Goal: Book appointment/travel/reservation

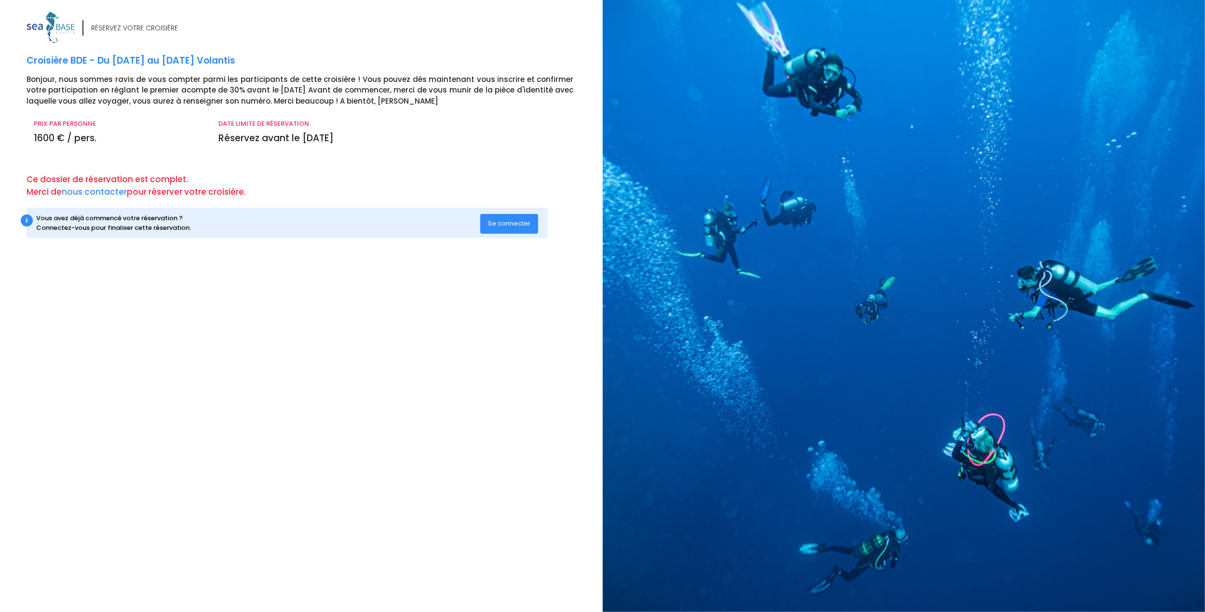
click at [512, 226] on span "Se connecter" at bounding box center [509, 223] width 42 height 9
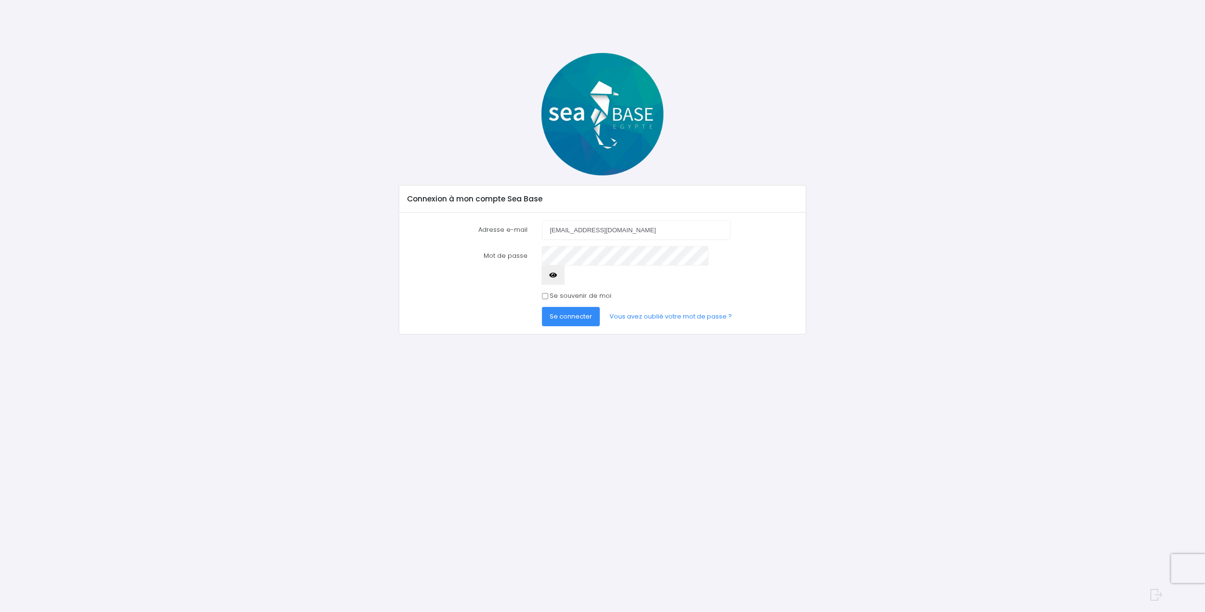
click at [565, 312] on span "Se connecter" at bounding box center [571, 316] width 42 height 9
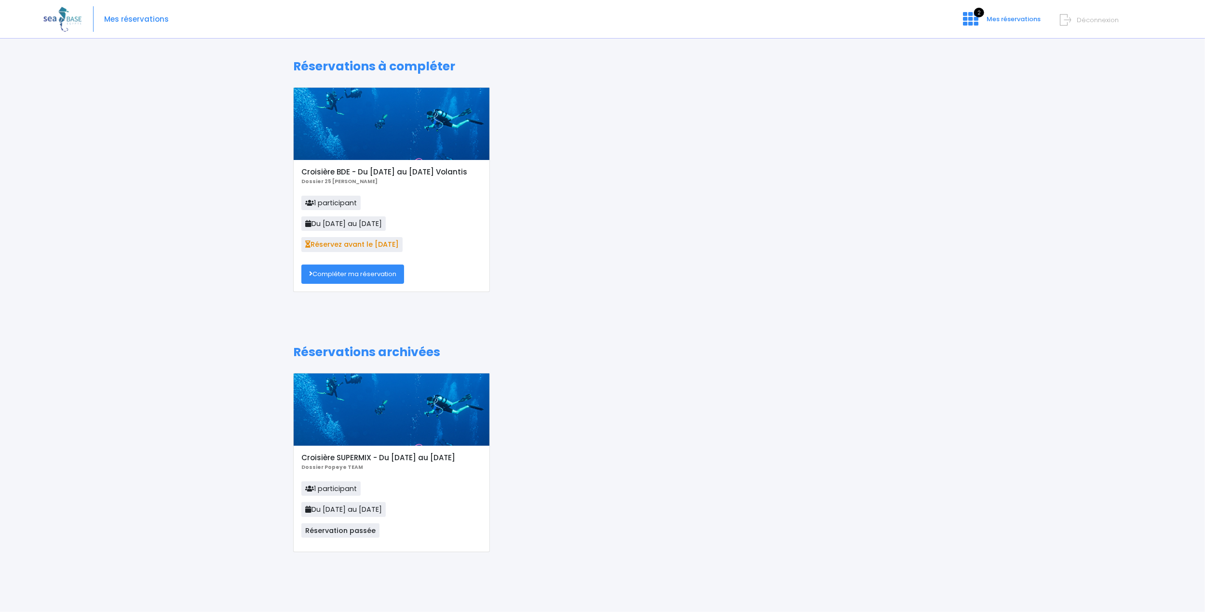
click at [356, 269] on link "Compléter ma réservation" at bounding box center [352, 274] width 103 height 19
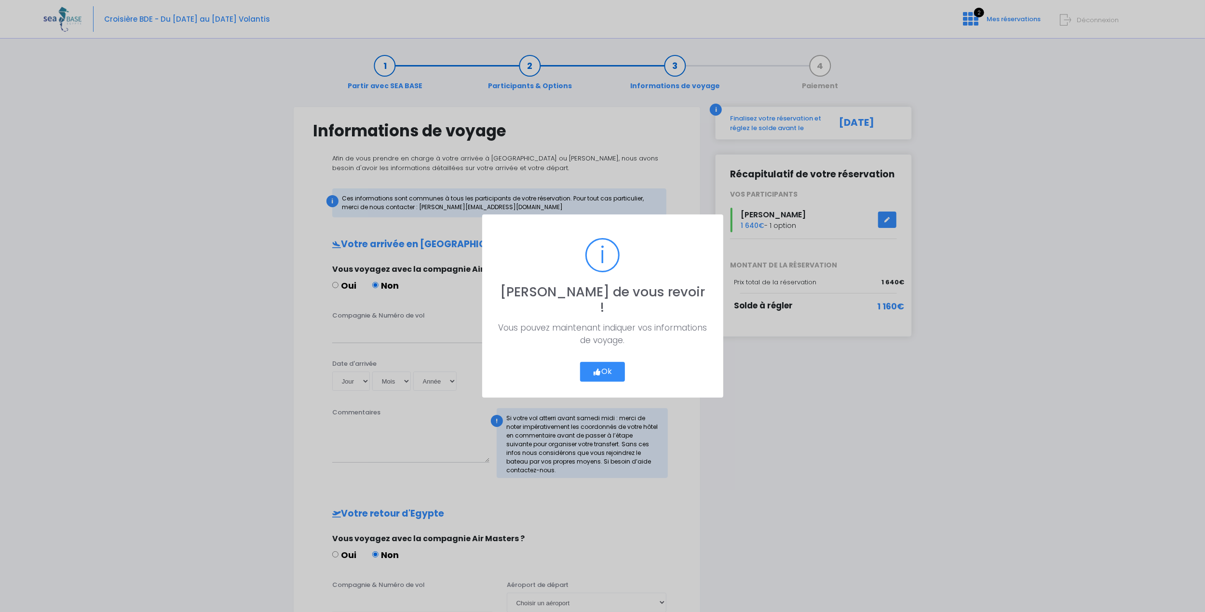
click at [609, 364] on button "Ok" at bounding box center [602, 372] width 45 height 20
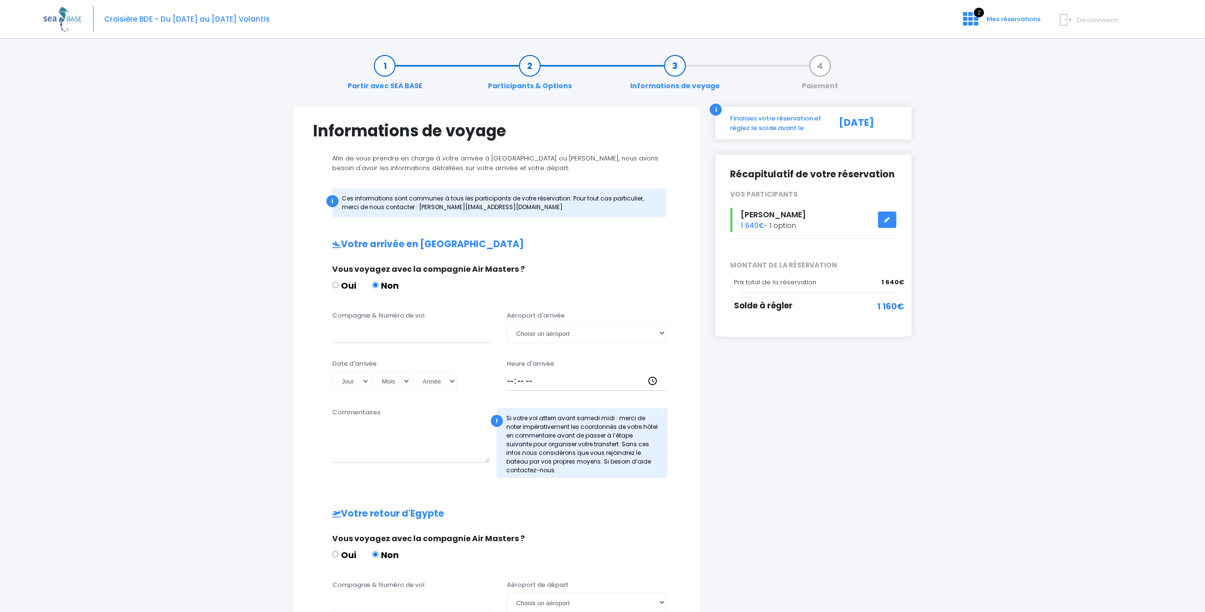
click at [888, 220] on icon at bounding box center [887, 220] width 7 height 0
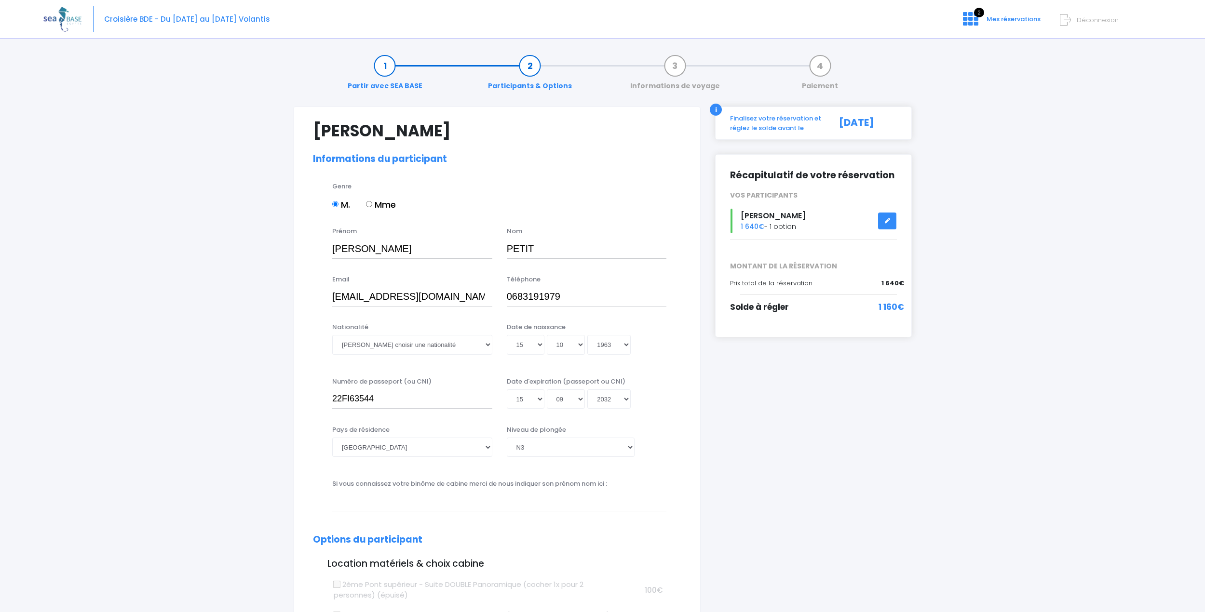
select select "N3"
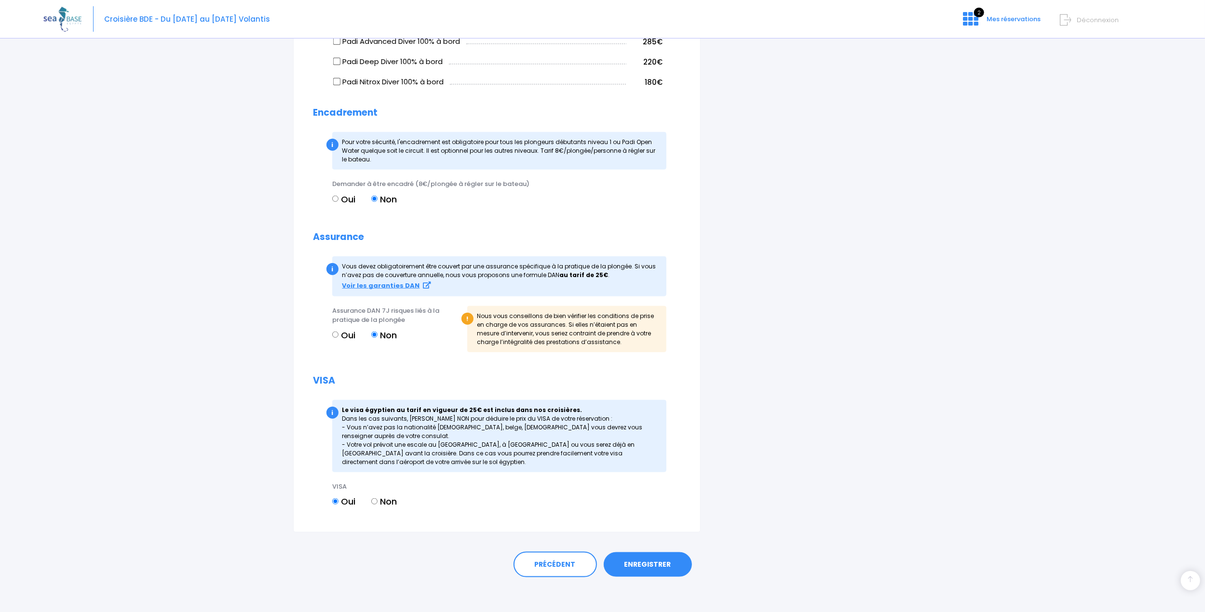
scroll to position [902, 0]
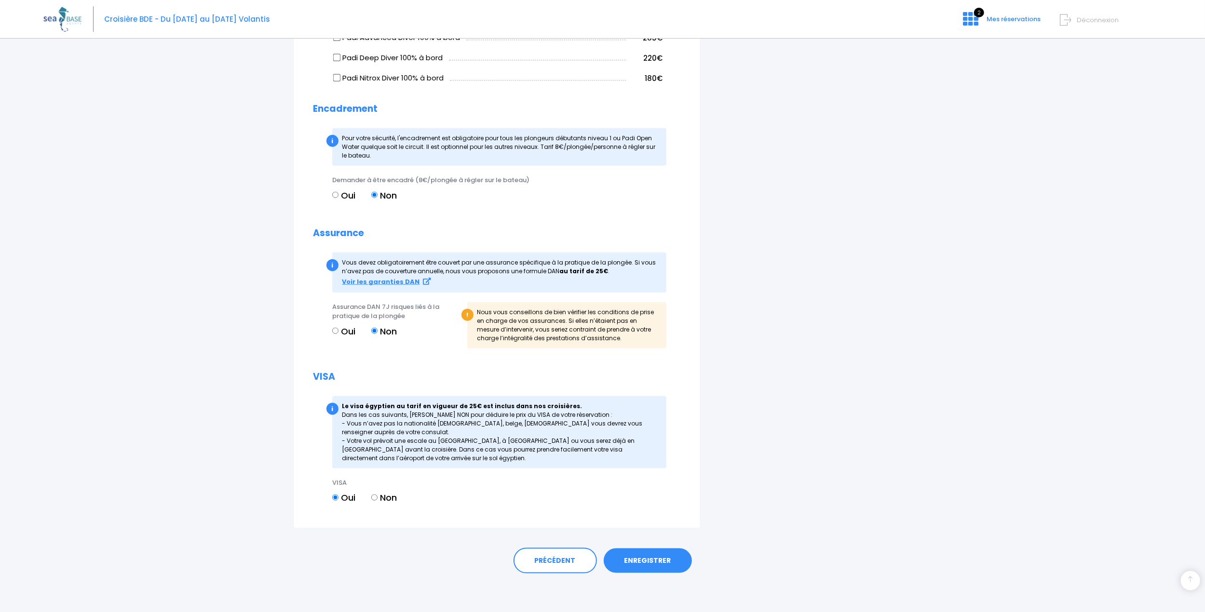
click at [334, 333] on input "Oui" at bounding box center [335, 331] width 6 height 6
radio input "true"
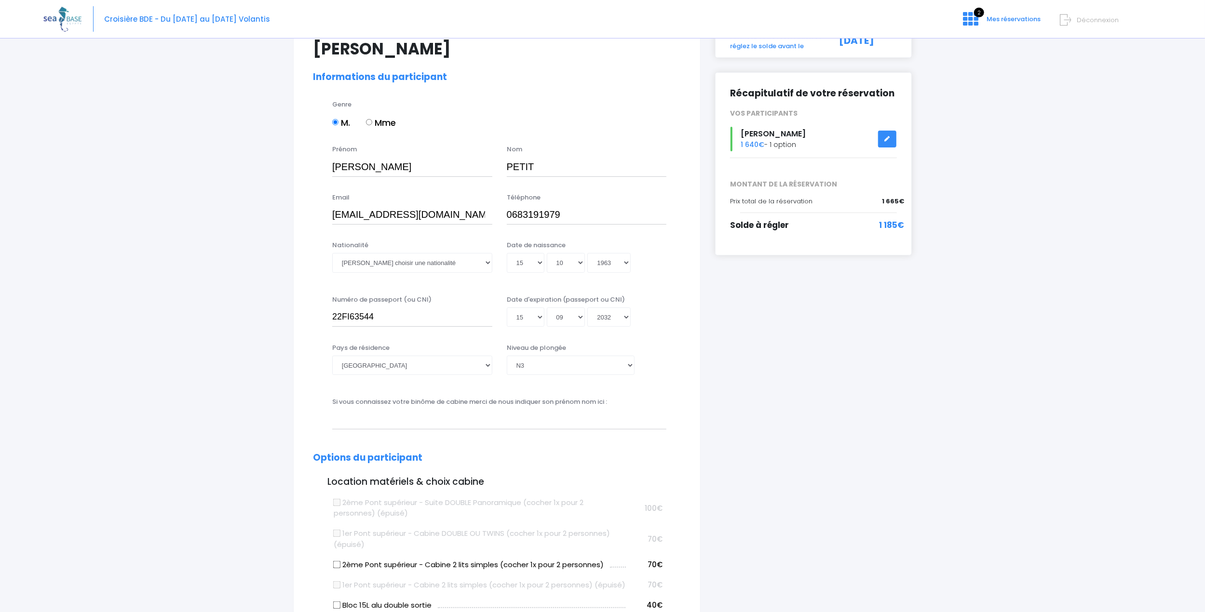
scroll to position [43, 0]
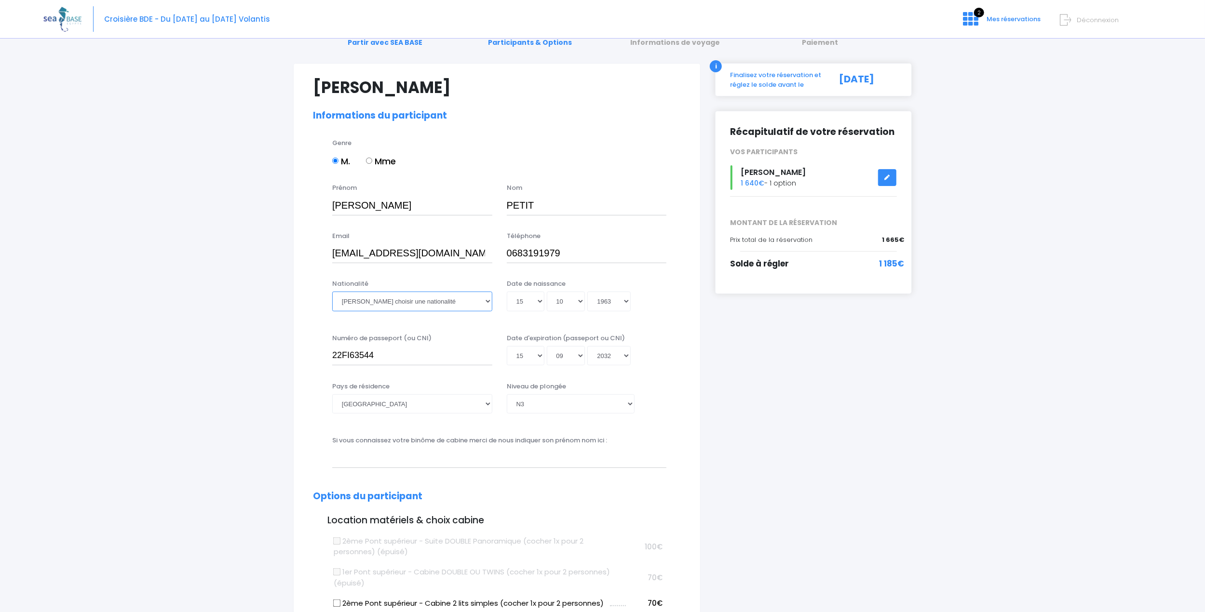
click at [332, 292] on select "Veuillez choisir une nationalité Afghane Albanaise Algerienne Allemande America…" at bounding box center [412, 301] width 160 height 19
select select "Française"
click option "Française" at bounding box center [0, 0] width 0 height 0
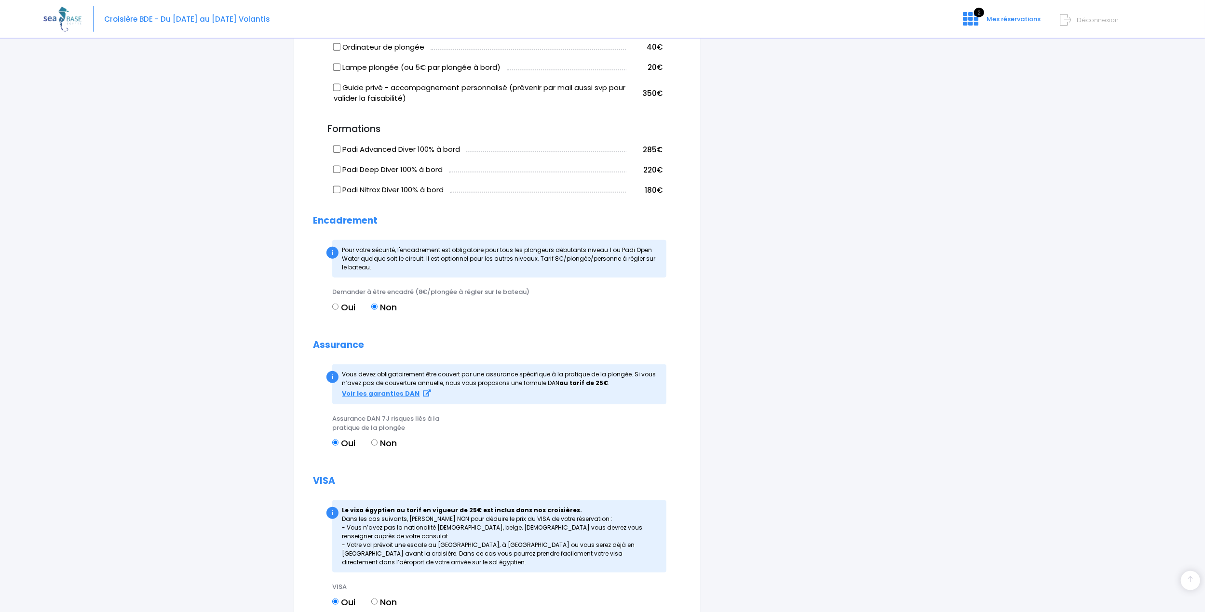
scroll to position [896, 0]
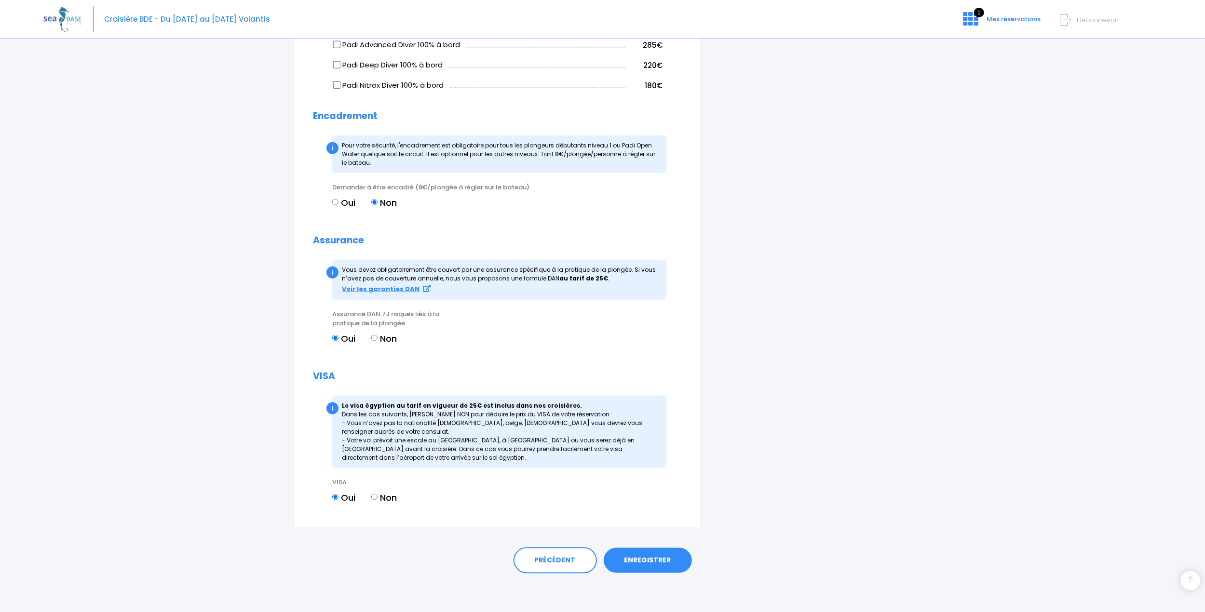
click at [629, 557] on link "ENREGISTRER" at bounding box center [648, 560] width 88 height 25
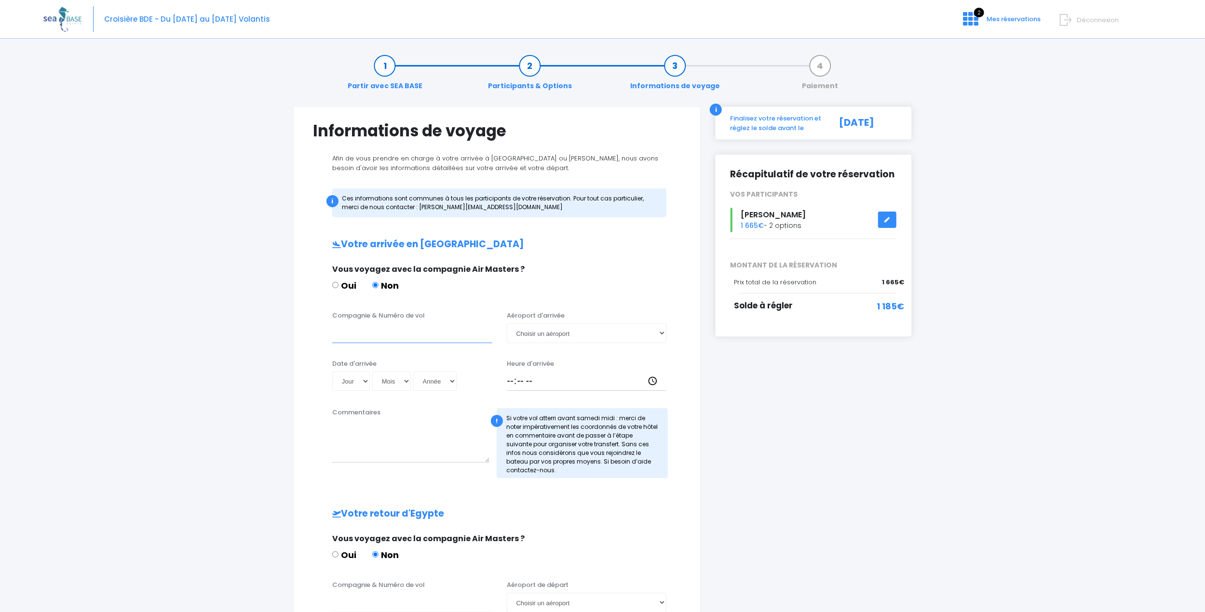
click at [402, 334] on input "Compagnie & Numéro de vol" at bounding box center [412, 332] width 160 height 19
type input "Transavia"
click at [507, 323] on select "Choisir un aéroport Hurghada Marsa Alam" at bounding box center [587, 332] width 160 height 19
select select "Hurghada"
click option "Hurghada" at bounding box center [0, 0] width 0 height 0
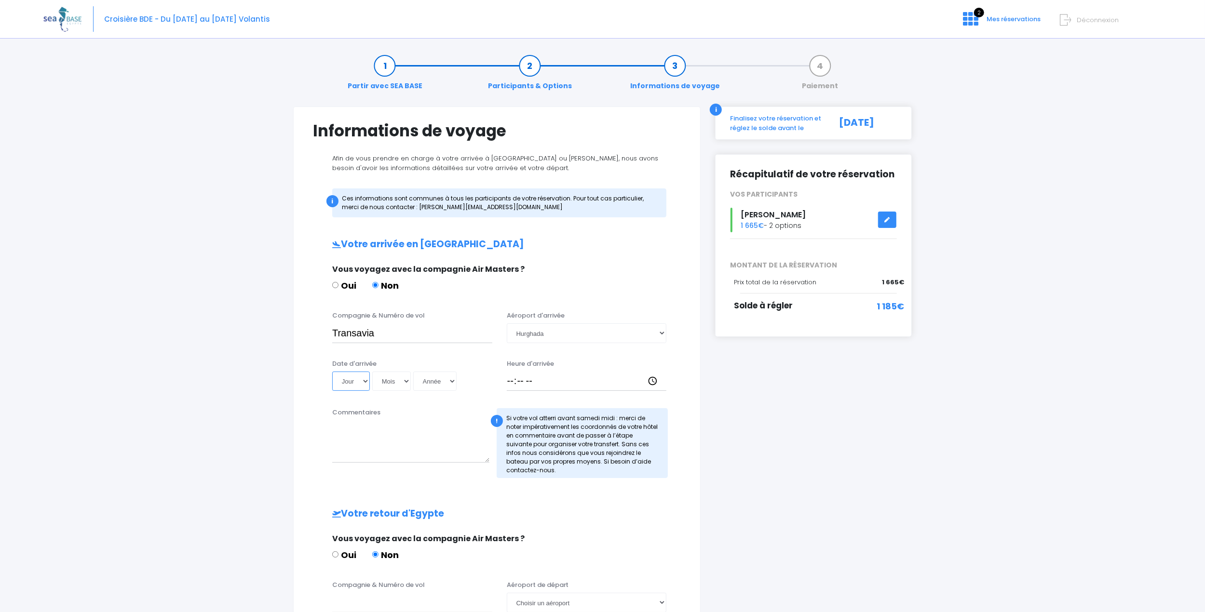
click at [332, 372] on select "Jour 01 02 03 04 05 06 07 08 09 10 11 12 13 14 15 16 17 18 19 20 21 22 23 24 25…" at bounding box center [351, 381] width 38 height 19
select select "01"
click option "01" at bounding box center [0, 0] width 0 height 0
click at [372, 372] on select "Mois 01 02 03 04 05 06 07 08 09 10 11 12" at bounding box center [391, 381] width 39 height 19
select select "11"
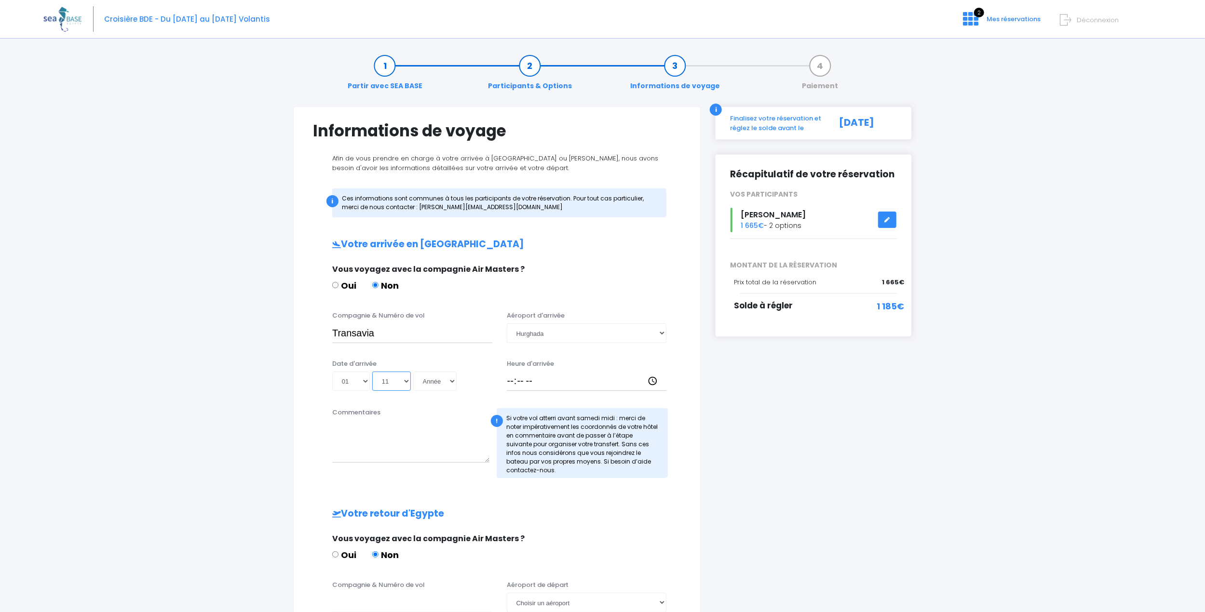
click option "11" at bounding box center [0, 0] width 0 height 0
click at [413, 372] on select "Année 2045 2044 2043 2042 2041 2040 2039 2038 2037 2036 2035 2034 2033 2032 203…" at bounding box center [434, 381] width 43 height 19
select select "2025"
click option "2025" at bounding box center [0, 0] width 0 height 0
type input "2025-11-01"
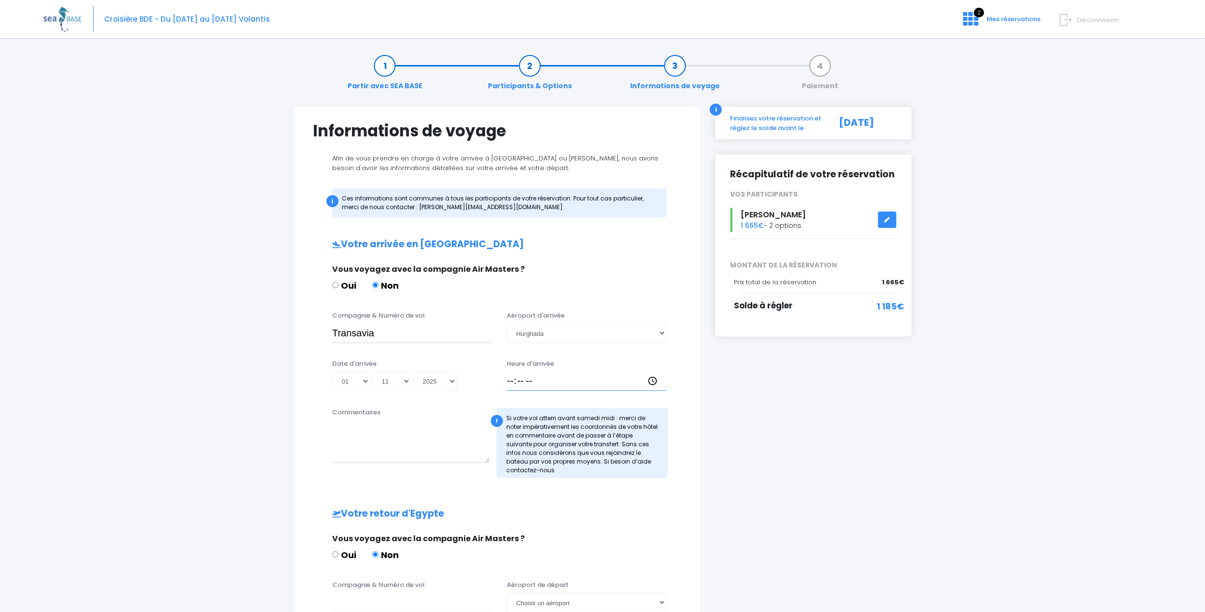
click at [513, 384] on input "Heure d'arrivée" at bounding box center [587, 381] width 160 height 19
type input "18:00"
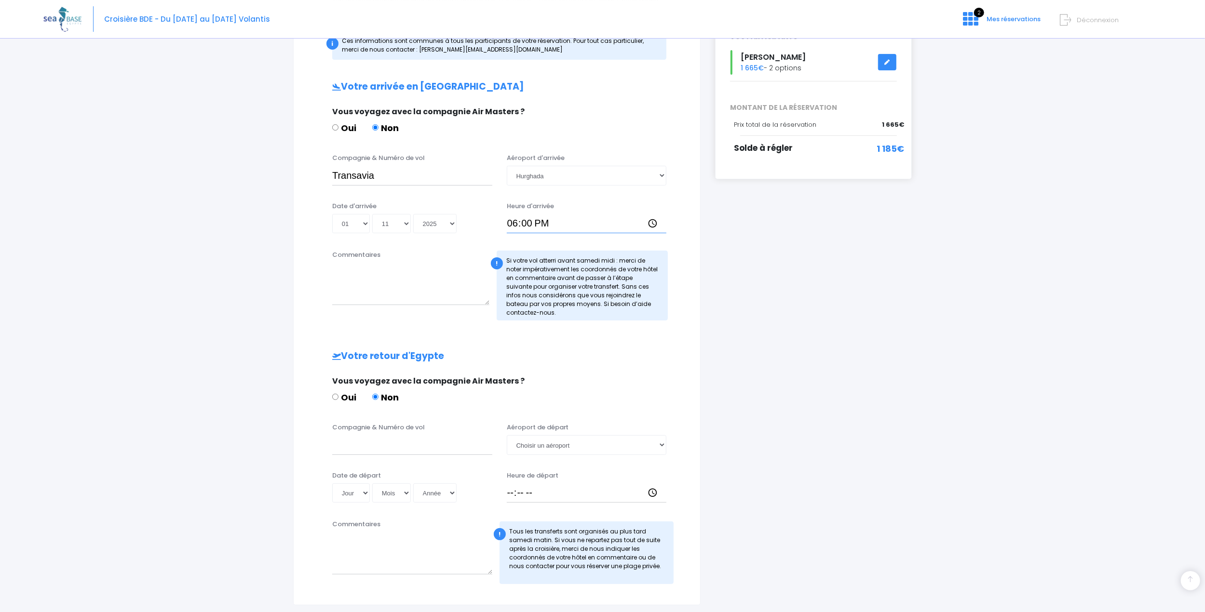
scroll to position [201, 0]
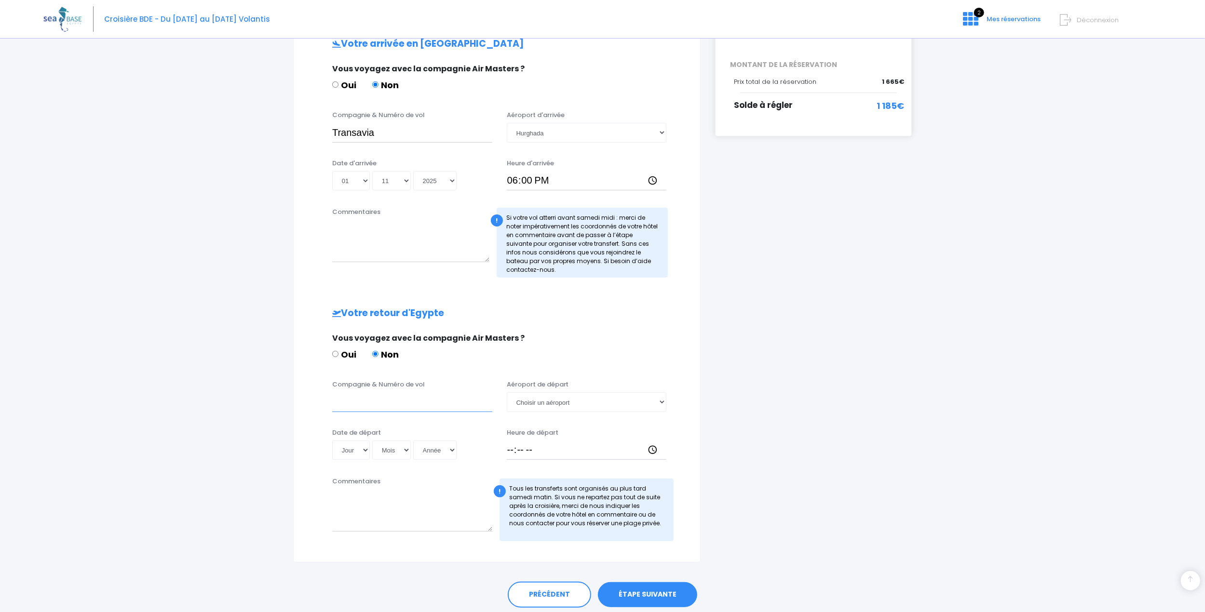
click at [381, 408] on input "Compagnie & Numéro de vol" at bounding box center [412, 401] width 160 height 19
type input "Transavia"
click at [332, 441] on select "Jour 01 02 03 04 05 06 07 08 09 10 11 12 13 14 15 16 17 18 19 20 21 22 23 24 25…" at bounding box center [351, 450] width 38 height 19
select select "08"
click option "08" at bounding box center [0, 0] width 0 height 0
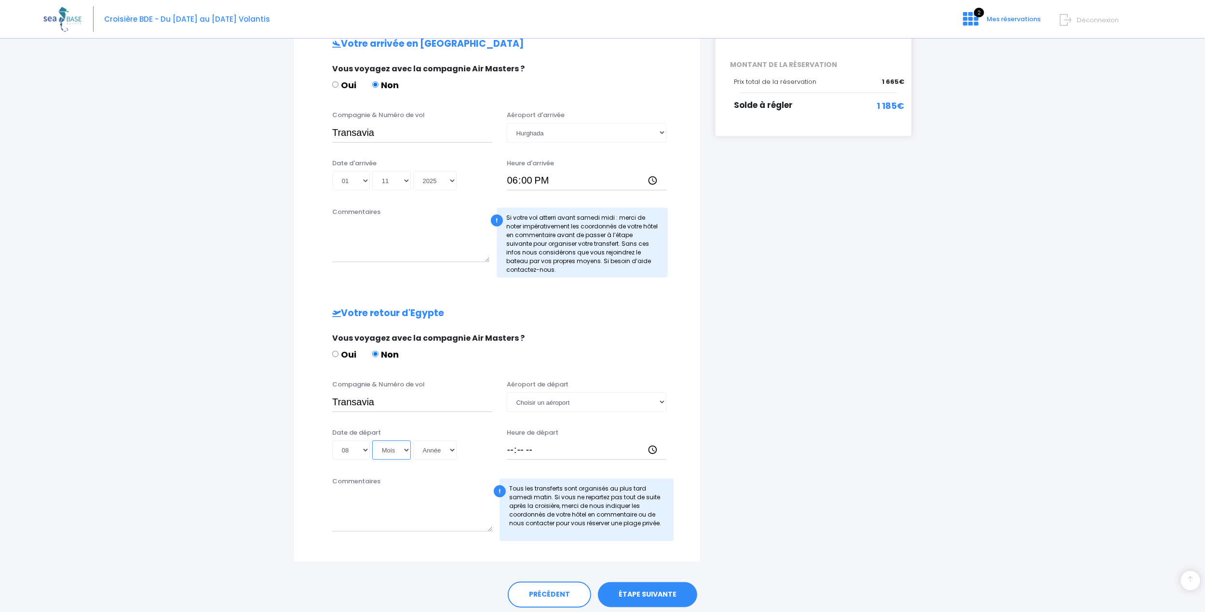
click at [372, 441] on select "Mois 01 02 03 04 05 06 07 08 09 10 11 12" at bounding box center [391, 450] width 39 height 19
select select "11"
click option "11" at bounding box center [0, 0] width 0 height 0
click at [413, 441] on select "Année 2045 2044 2043 2042 2041 2040 2039 2038 2037 2036 2035 2034 2033 2032 203…" at bounding box center [434, 450] width 43 height 19
select select "2025"
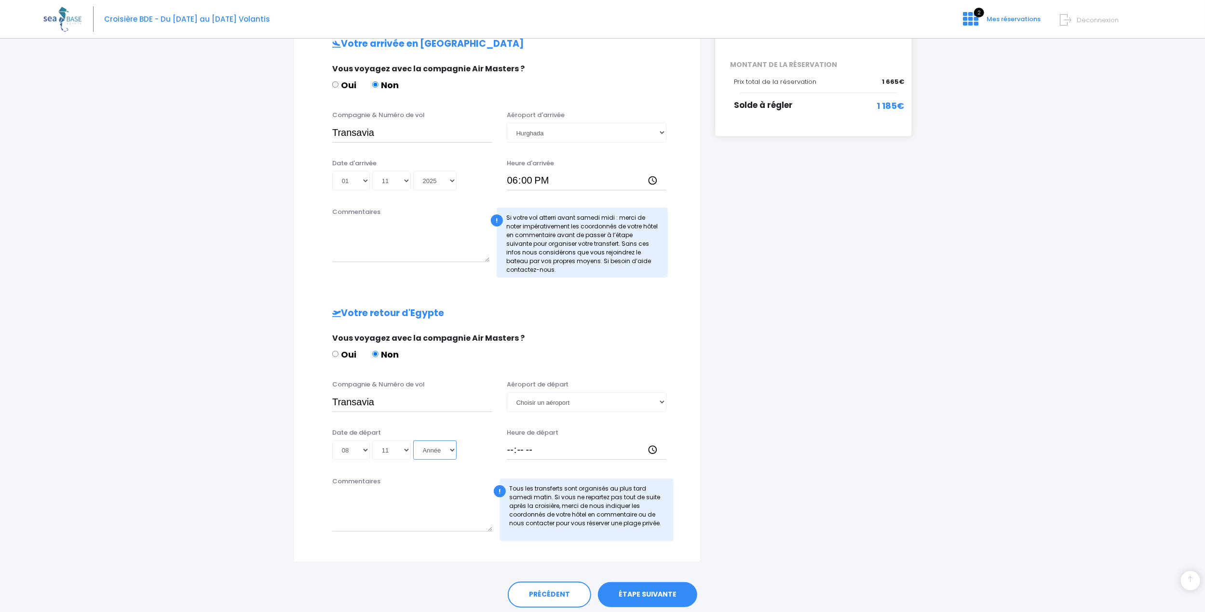
click option "2025" at bounding box center [0, 0] width 0 height 0
type input "2025-11-08"
click at [507, 392] on select "Choisir un aéroport Hurghada Marsa Alam" at bounding box center [587, 401] width 160 height 19
select select "Hurghada"
click option "Hurghada" at bounding box center [0, 0] width 0 height 0
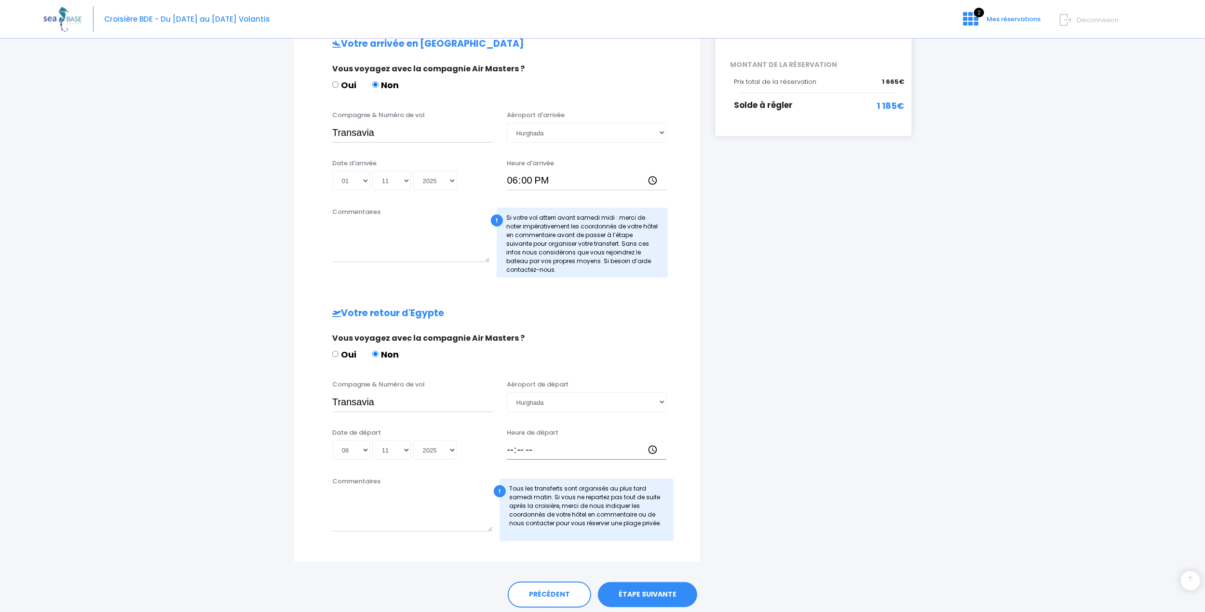
click at [512, 455] on input "Heure de départ" at bounding box center [587, 450] width 160 height 19
type input "13:00"
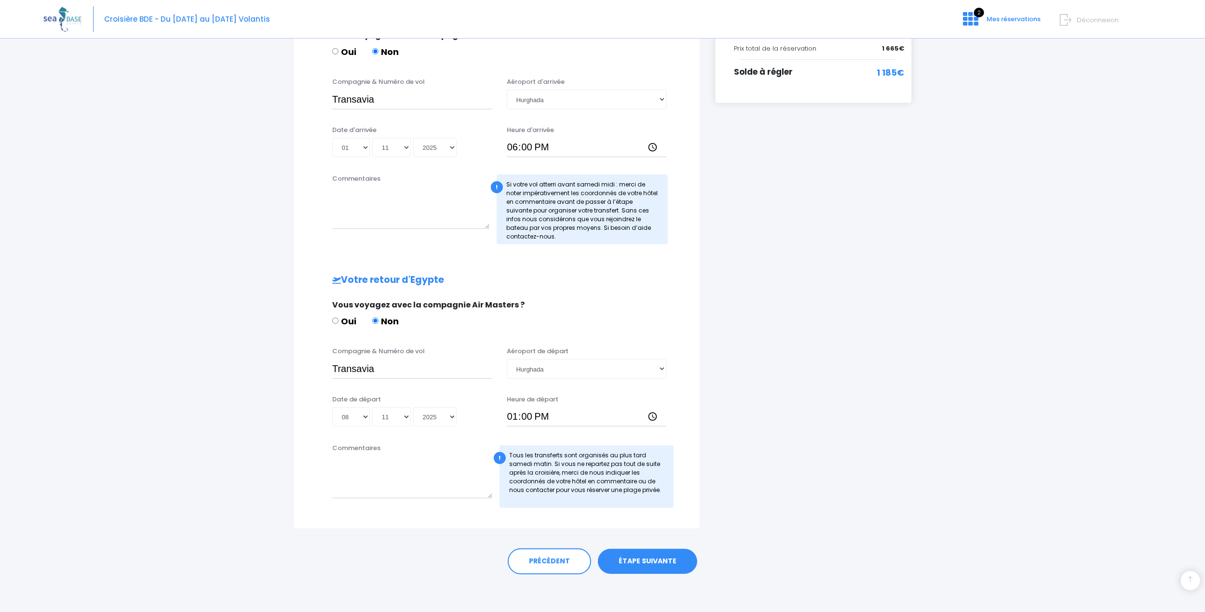
click at [638, 566] on link "ÉTAPE SUIVANTE" at bounding box center [647, 561] width 99 height 25
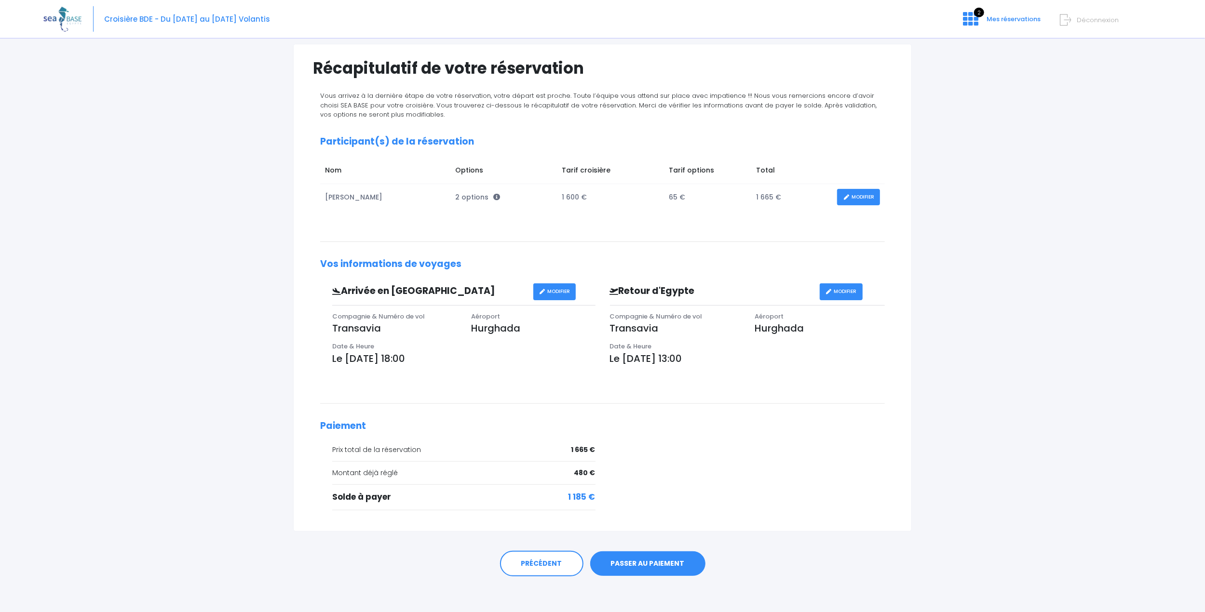
scroll to position [64, 0]
click at [639, 557] on link "PASSER AU PAIEMENT" at bounding box center [647, 563] width 115 height 25
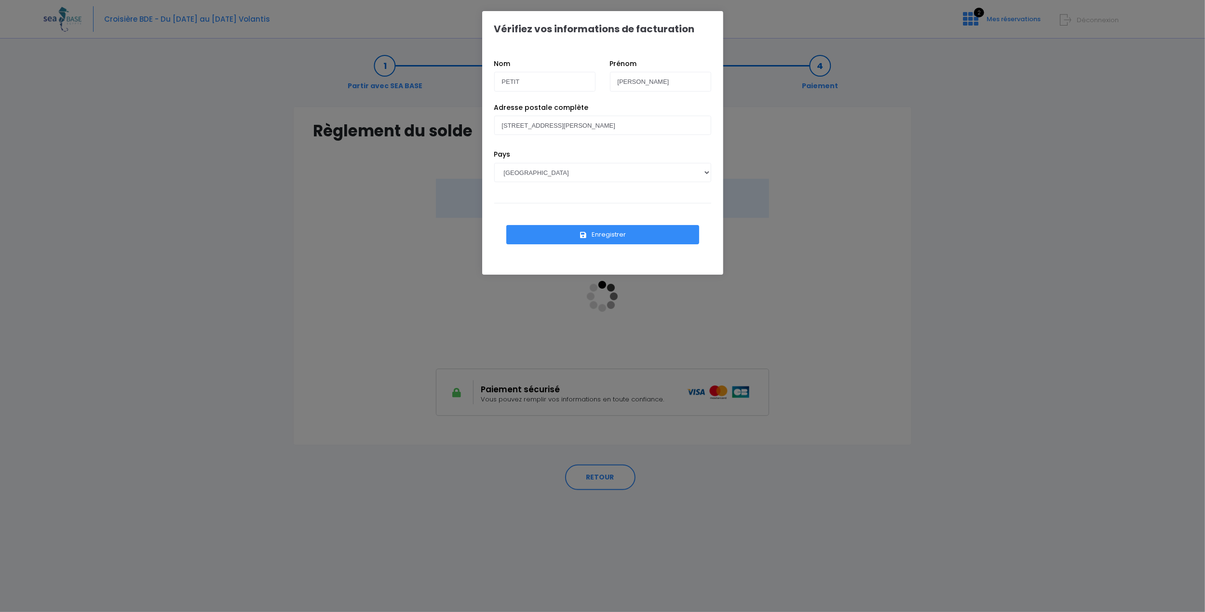
click at [591, 237] on button "Enregistrer" at bounding box center [602, 234] width 193 height 19
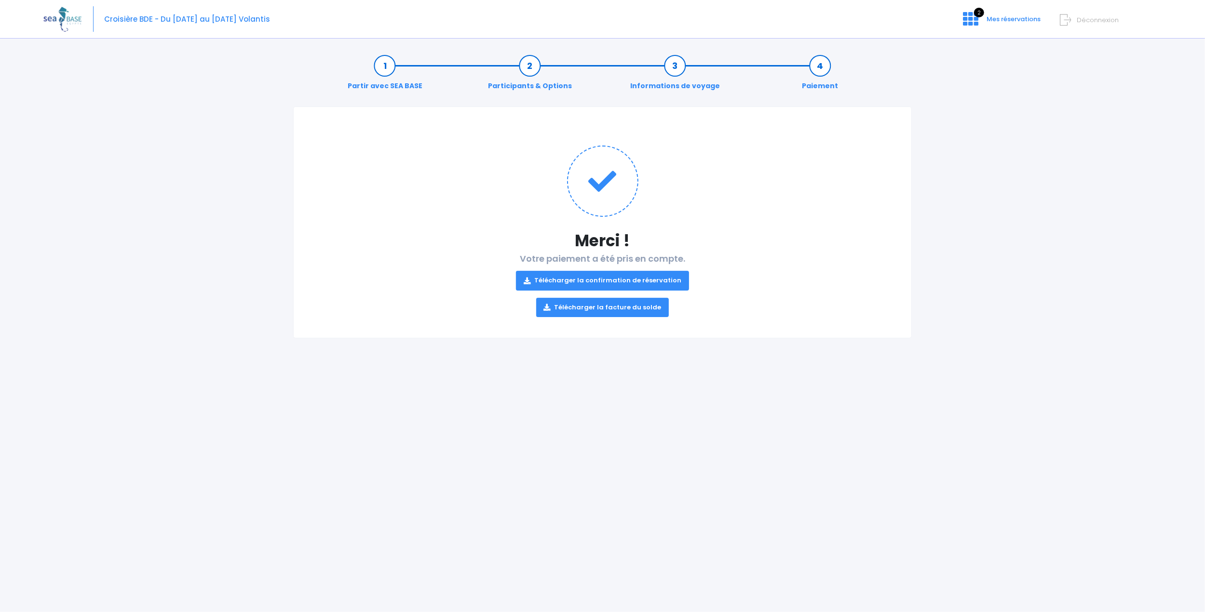
click at [600, 309] on link "Télécharger la facture du solde" at bounding box center [602, 307] width 133 height 19
click at [574, 276] on link "Télécharger la confirmation de réservation" at bounding box center [602, 280] width 173 height 19
click at [79, 16] on img at bounding box center [62, 19] width 38 height 25
click at [68, 16] on img at bounding box center [62, 19] width 38 height 25
click at [67, 16] on img at bounding box center [62, 19] width 38 height 25
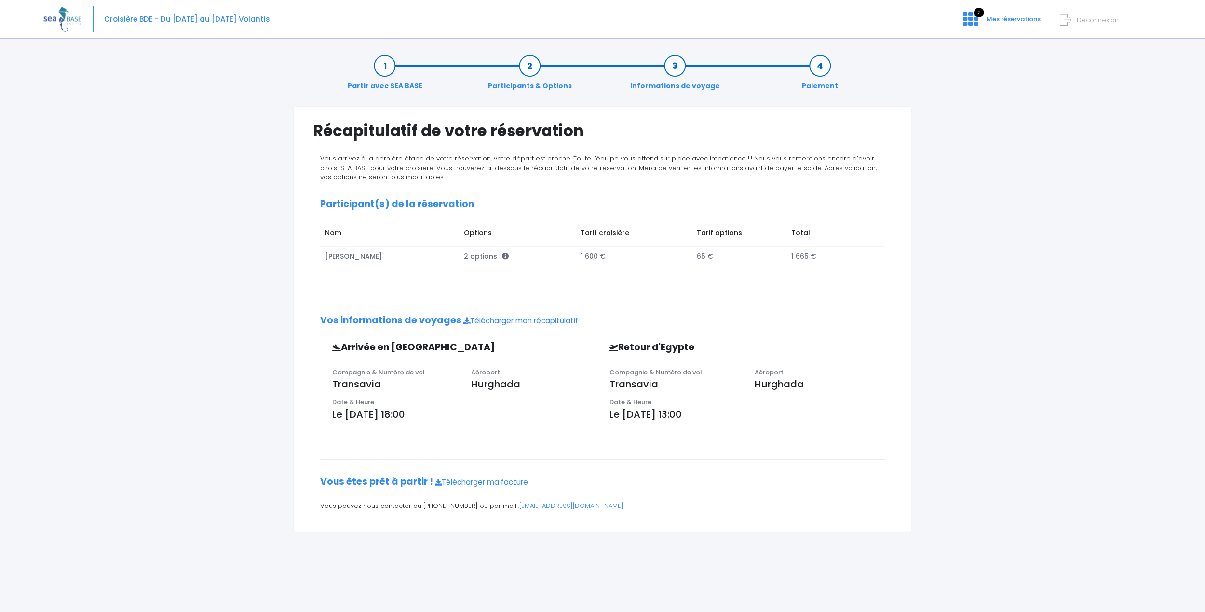
click at [69, 21] on img at bounding box center [62, 19] width 38 height 25
